Goal: Task Accomplishment & Management: Complete application form

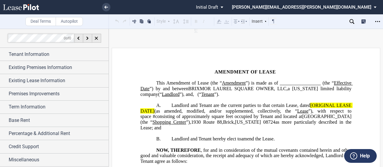
click at [222, 83] on span "Amendment of Lease (the “" at bounding box center [194, 82] width 56 height 5
click at [197, 97] on span "(“" at bounding box center [199, 94] width 4 height 5
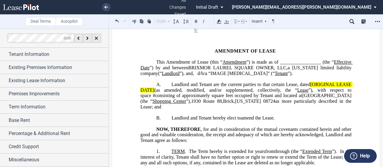
scroll to position [30, 0]
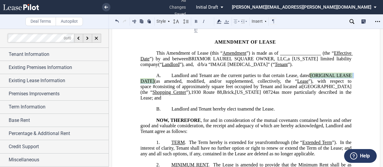
drag, startPoint x: 309, startPoint y: 81, endPoint x: 153, endPoint y: 89, distance: 156.1
click at [153, 89] on span "Landlord and Tenant are the current parties to that certain Lease, dated [ORIGI…" at bounding box center [246, 87] width 212 height 28
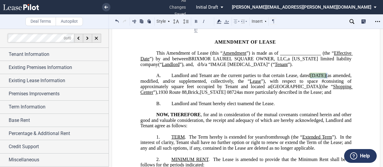
drag, startPoint x: 354, startPoint y: 82, endPoint x: 309, endPoint y: 83, distance: 44.6
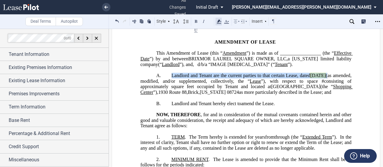
click at [219, 22] on icon at bounding box center [218, 21] width 7 height 7
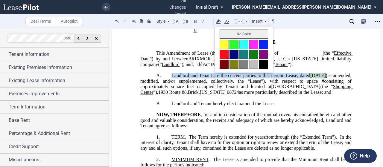
click at [225, 36] on button "No Color" at bounding box center [244, 34] width 48 height 9
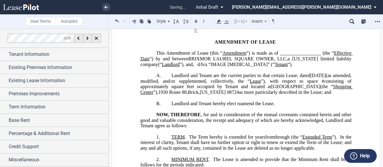
click at [234, 84] on span "(as amended, modified, and/or supplemented, collectively, the “" at bounding box center [246, 78] width 212 height 11
click at [291, 84] on span "”), with respect to space" at bounding box center [289, 80] width 57 height 5
drag, startPoint x: 320, startPoint y: 88, endPoint x: 317, endPoint y: 88, distance: 3.0
click at [316, 84] on span "”), with respect to space" at bounding box center [289, 80] width 57 height 5
drag, startPoint x: 320, startPoint y: 87, endPoint x: 311, endPoint y: 86, distance: 9.4
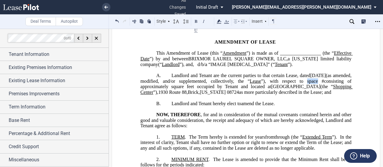
click at [311, 84] on span "”), with respect to space" at bounding box center [289, 80] width 57 height 5
drag, startPoint x: 155, startPoint y: 101, endPoint x: 320, endPoint y: 93, distance: 165.6
click at [320, 93] on span "Landlord and Tenant are the current parties to that certain Lease, dated [DATE]…" at bounding box center [246, 84] width 212 height 22
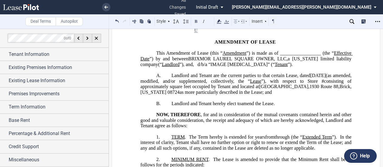
click at [189, 95] on span "as more particularly described in the Lease; and" at bounding box center [226, 92] width 92 height 5
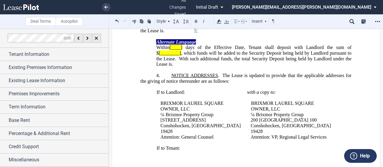
scroll to position [239, 0]
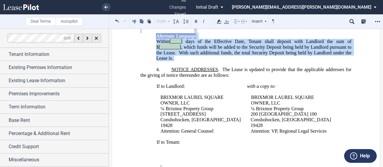
drag, startPoint x: 199, startPoint y: 104, endPoint x: 136, endPoint y: 51, distance: 81.7
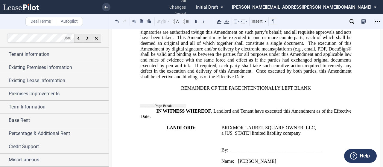
scroll to position [509, 0]
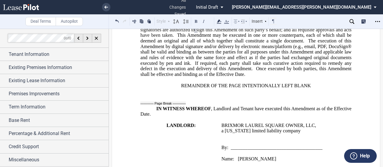
click at [322, 66] on span ", email, PDF, DocuSign® shall be valid and binding as between the parties for a…" at bounding box center [246, 55] width 212 height 22
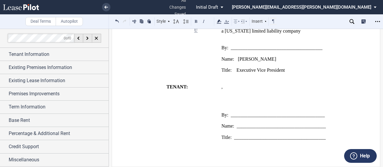
scroll to position [658, 0]
click at [296, 94] on p "﻿ ﻿ ﻿ ﻿ ﻿ ﻿" at bounding box center [286, 93] width 130 height 6
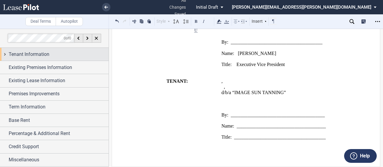
click at [83, 59] on div "Tenant Information" at bounding box center [54, 54] width 109 height 13
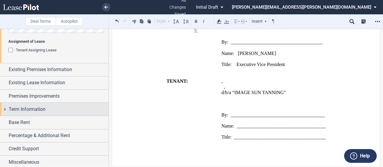
scroll to position [244, 0]
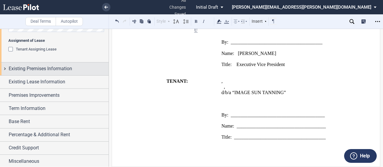
click at [100, 74] on div "Existing Premises Information" at bounding box center [54, 69] width 109 height 13
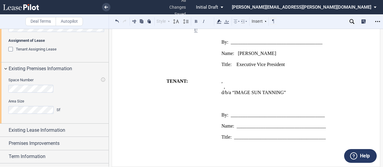
scroll to position [292, 0]
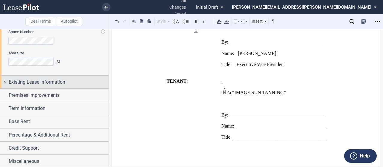
click at [94, 85] on div "Existing Lease Information" at bounding box center [59, 82] width 100 height 7
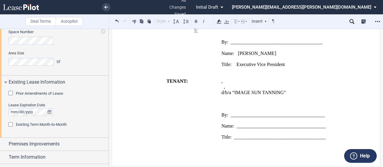
click at [12, 93] on div "Prior Amendments of Lease" at bounding box center [11, 94] width 6 height 6
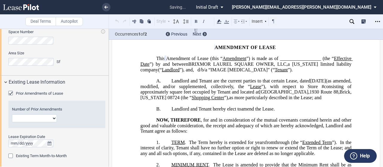
scroll to position [0, 0]
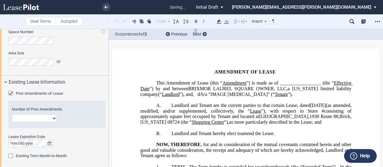
click at [54, 119] on select "1 2 3 4 5 6 7 8 9 10 11 12" at bounding box center [34, 119] width 45 height 8
select select "number:3"
click at [12, 115] on select "1 2 3 4 5 6 7 8 9 10 11 12" at bounding box center [34, 119] width 45 height 8
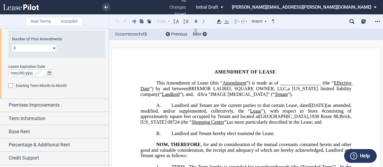
scroll to position [372, 0]
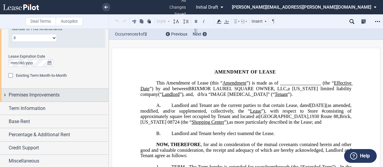
click at [37, 94] on span "Premises Improvements" at bounding box center [34, 95] width 51 height 7
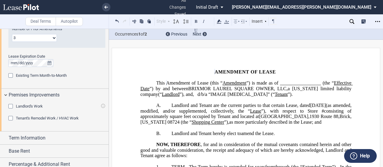
click at [11, 118] on div "Tenant's Remodel Work / HVAC Work" at bounding box center [11, 119] width 6 height 6
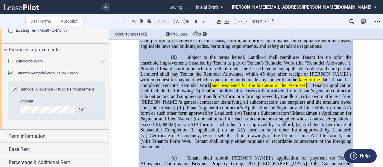
scroll to position [432, 0]
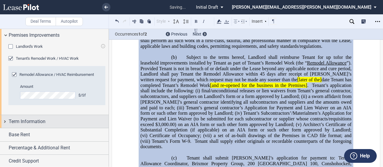
click at [20, 121] on span "Term Information" at bounding box center [27, 121] width 37 height 7
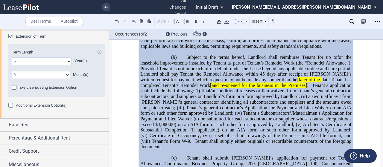
scroll to position [533, 0]
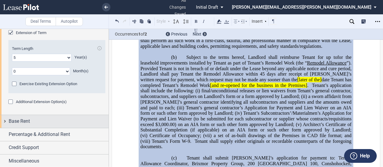
click at [21, 123] on span "Base Rent" at bounding box center [19, 121] width 21 height 7
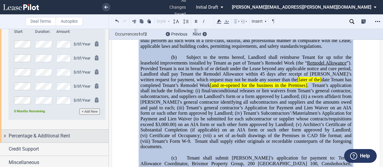
scroll to position [659, 0]
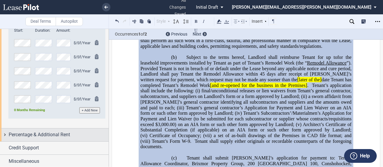
click at [24, 140] on div "Percentage & Additional Rent" at bounding box center [54, 135] width 109 height 13
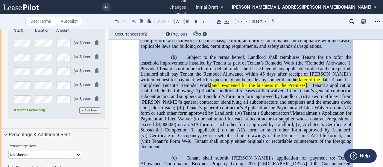
scroll to position [698, 0]
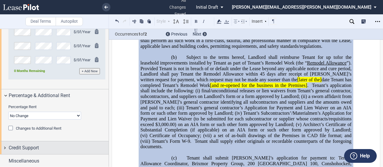
click at [28, 147] on span "Credit Support" at bounding box center [24, 148] width 30 height 7
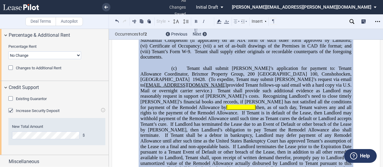
scroll to position [759, 0]
drag, startPoint x: 26, startPoint y: 156, endPoint x: 8, endPoint y: 104, distance: 54.9
click at [10, 110] on div "Increase Security Deposit" at bounding box center [11, 111] width 6 height 6
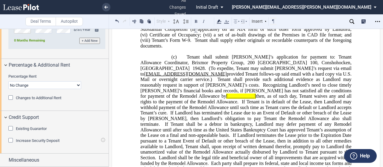
scroll to position [341, 0]
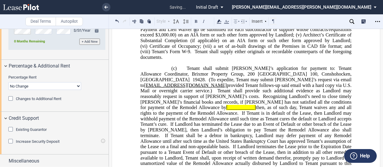
click at [11, 129] on div "Existing Guarantor" at bounding box center [11, 130] width 6 height 6
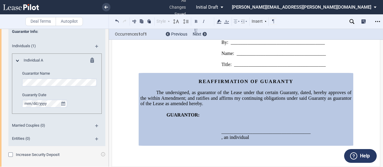
scroll to position [847, 0]
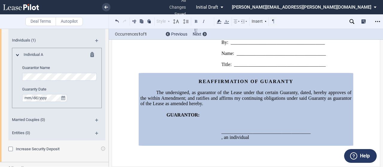
click at [97, 119] on md-icon at bounding box center [99, 122] width 8 height 7
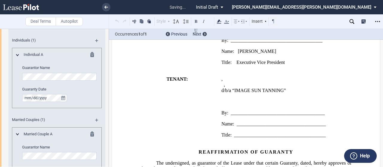
scroll to position [1097, 0]
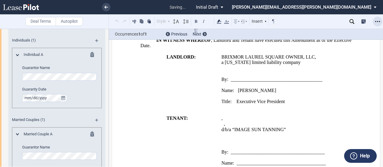
click at [379, 19] on icon "Open Lease options menu" at bounding box center [377, 21] width 5 height 5
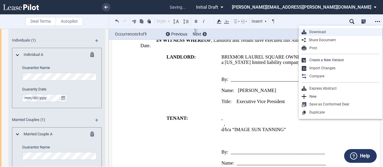
click at [322, 33] on div "Download" at bounding box center [342, 32] width 73 height 5
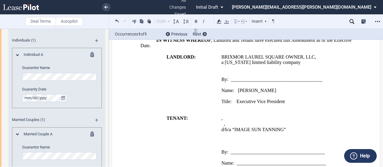
scroll to position [1038, 0]
